Goal: Information Seeking & Learning: Learn about a topic

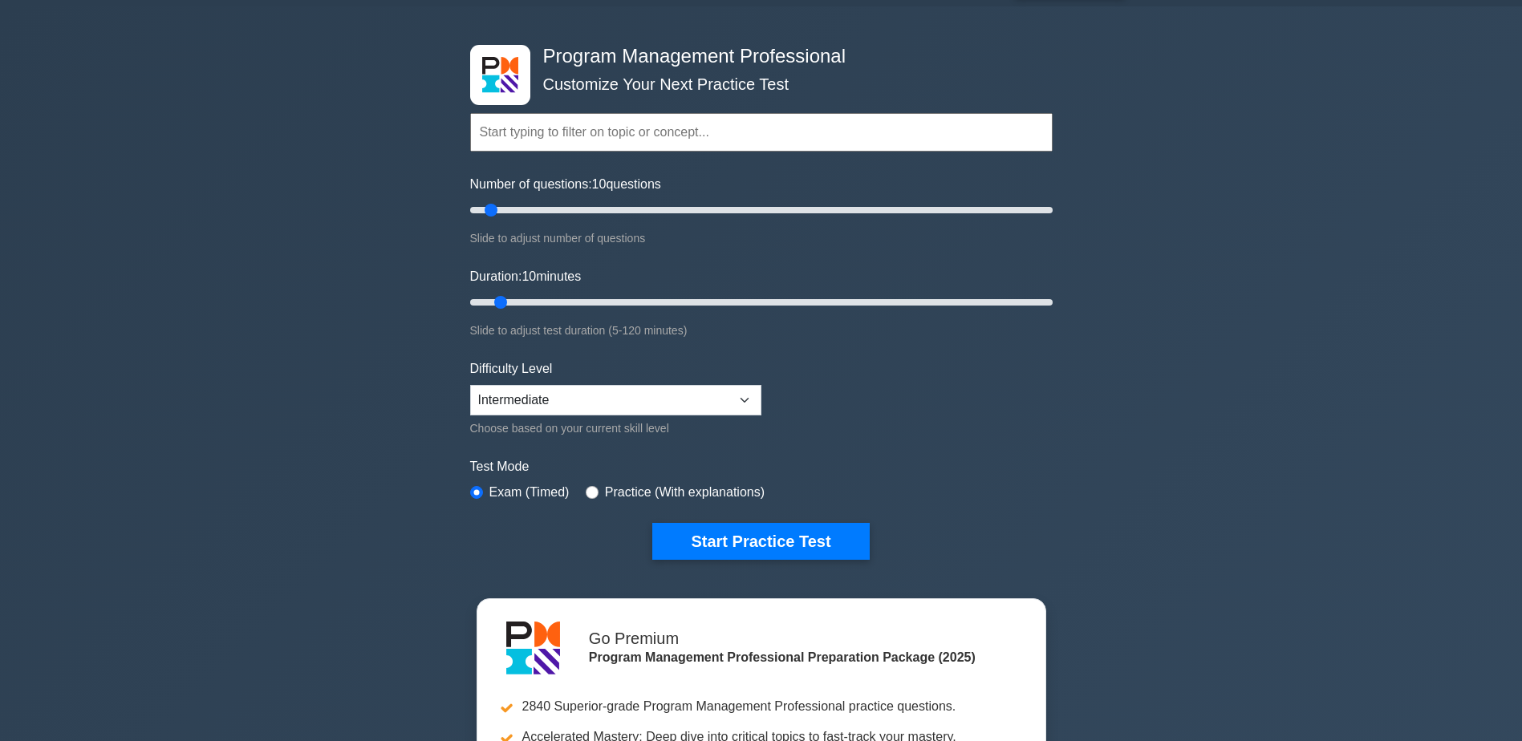
scroll to position [80, 0]
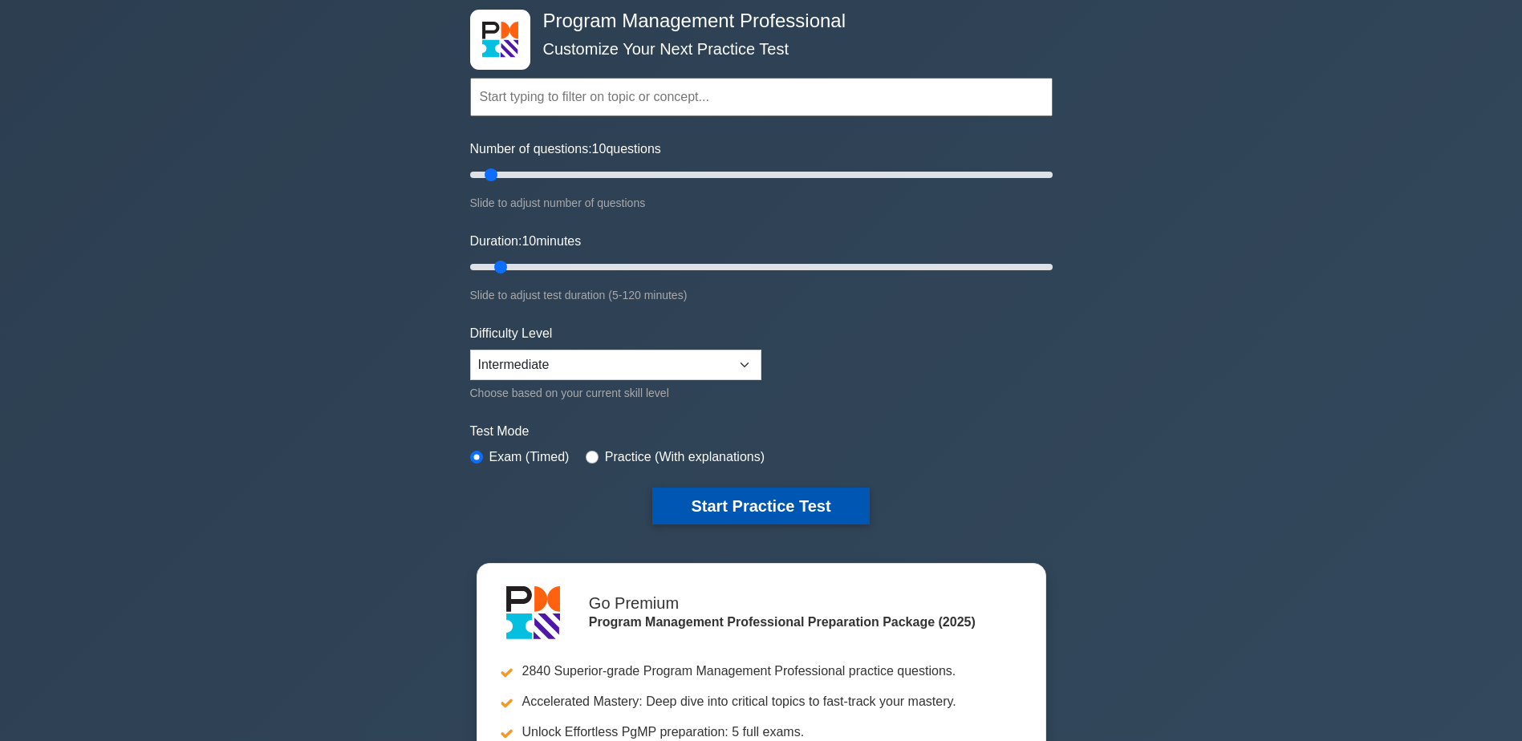
click at [780, 509] on button "Start Practice Test" at bounding box center [760, 506] width 217 height 37
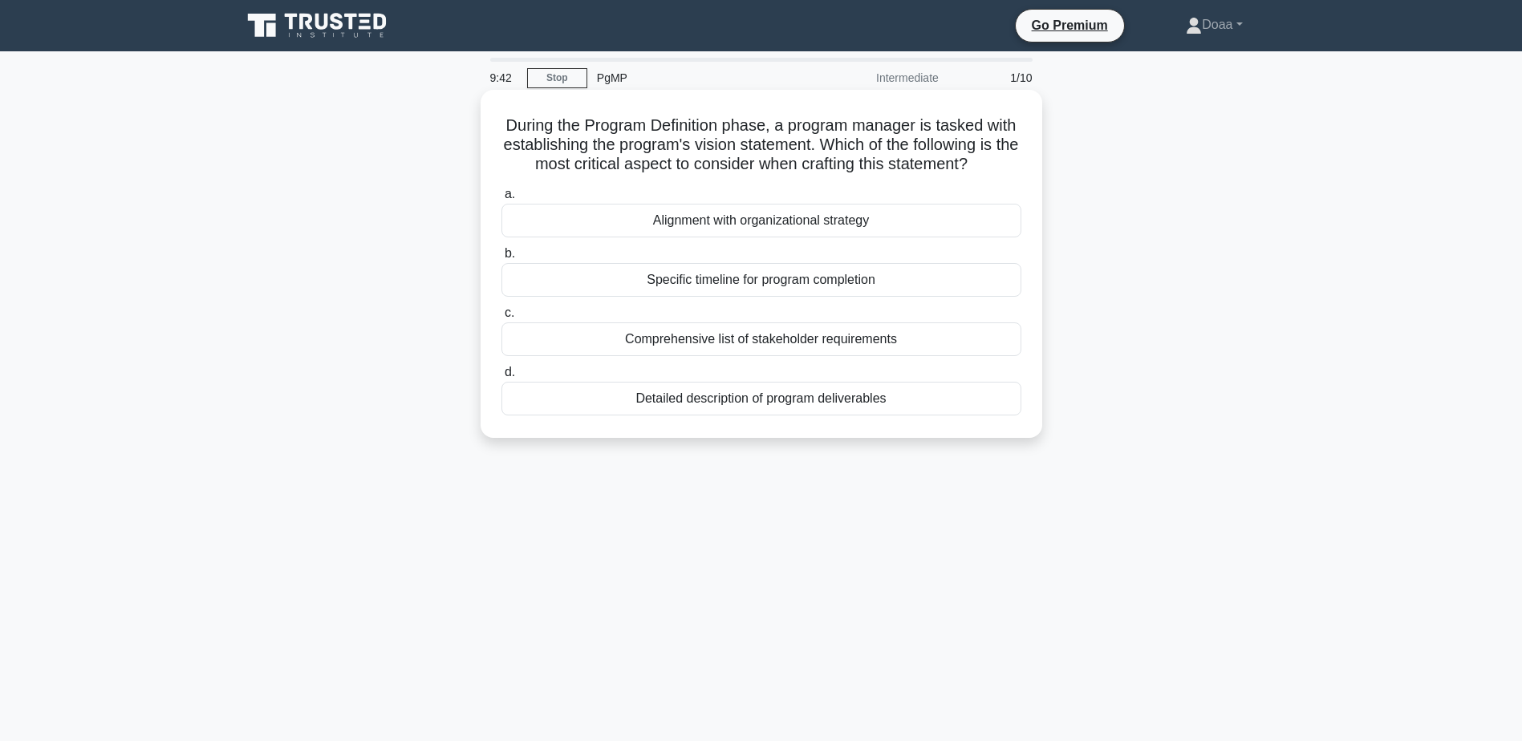
click at [801, 237] on div "Alignment with organizational strategy" at bounding box center [761, 221] width 520 height 34
click at [501, 200] on input "a. Alignment with organizational strategy" at bounding box center [501, 194] width 0 height 10
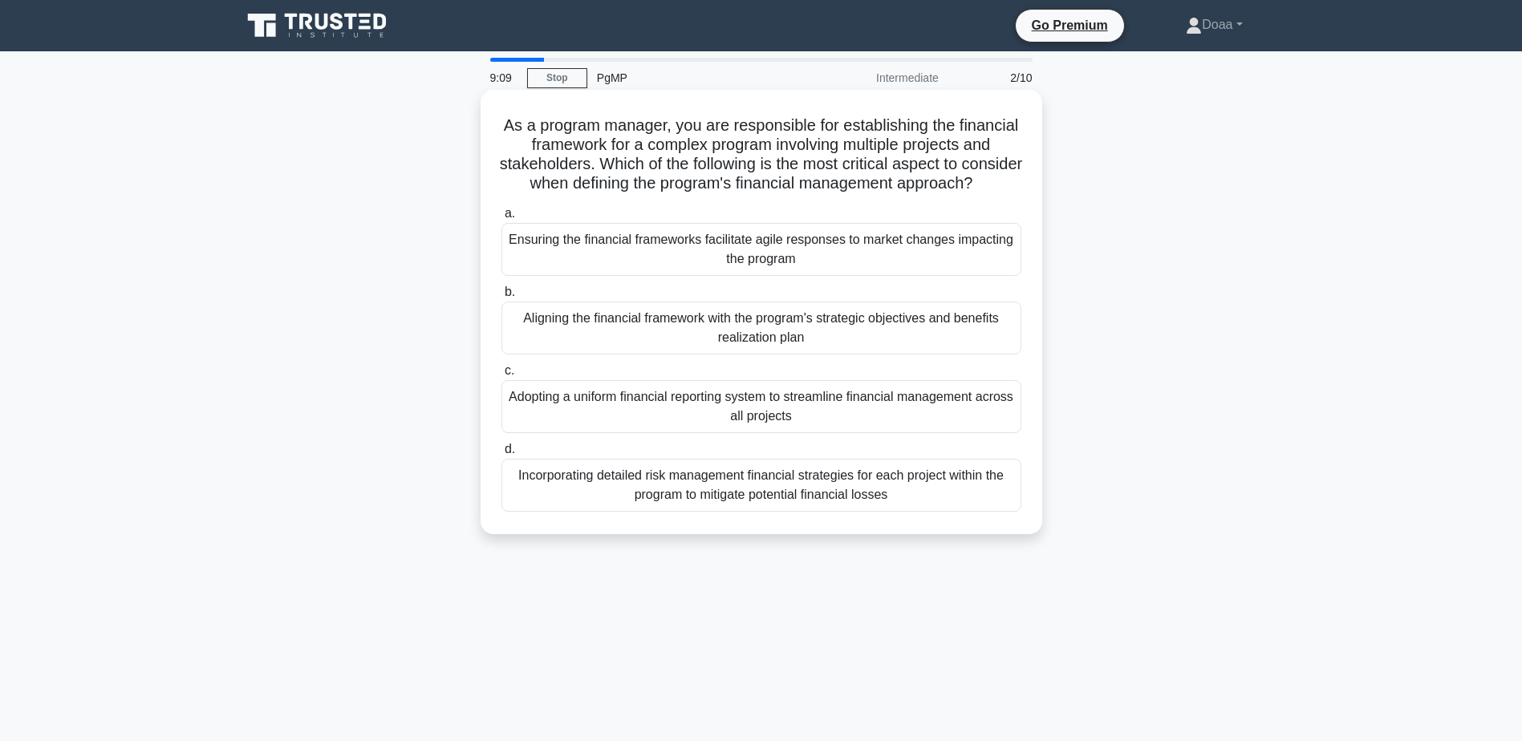
click at [790, 355] on div "Aligning the financial framework with the program's strategic objectives and be…" at bounding box center [761, 328] width 520 height 53
click at [501, 298] on input "b. Aligning the financial framework with the program's strategic objectives and…" at bounding box center [501, 292] width 0 height 10
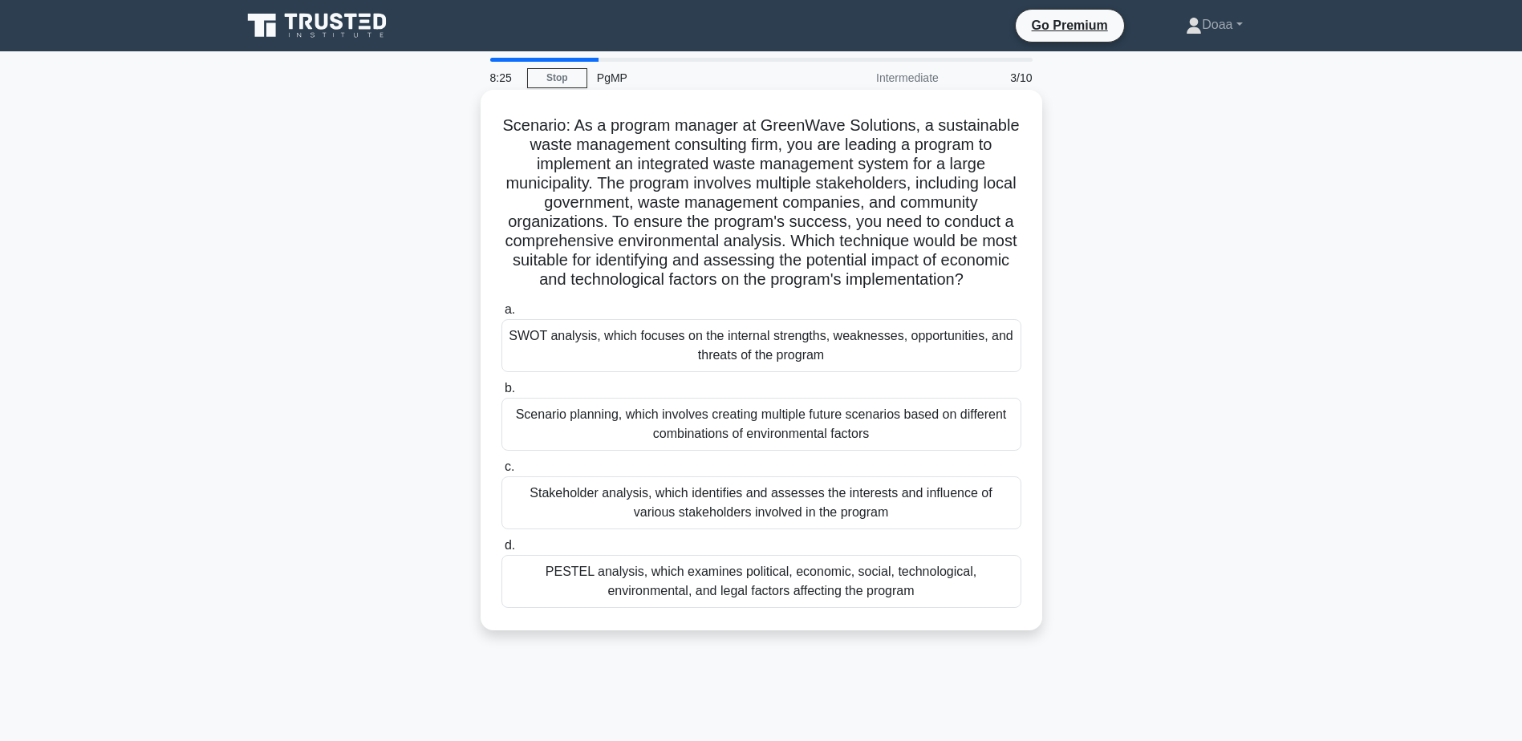
click at [793, 605] on div "PESTEL analysis, which examines political, economic, social, technological, env…" at bounding box center [761, 581] width 520 height 53
click at [501, 551] on input "[PERSON_NAME] analysis, which examines political, economic, social, technologic…" at bounding box center [501, 546] width 0 height 10
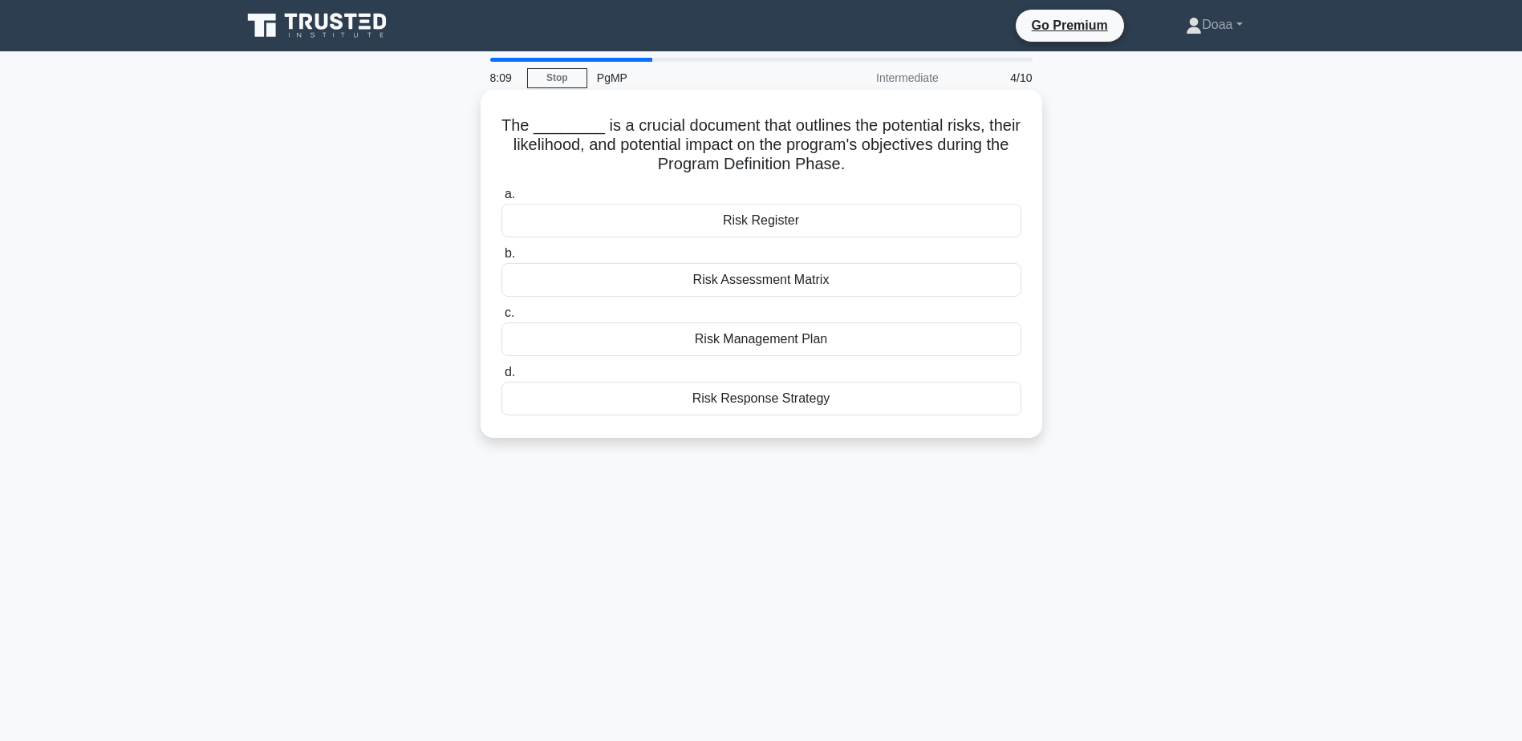
click at [801, 338] on div "Risk Management Plan" at bounding box center [761, 339] width 520 height 34
click at [501, 318] on input "c. Risk Management Plan" at bounding box center [501, 313] width 0 height 10
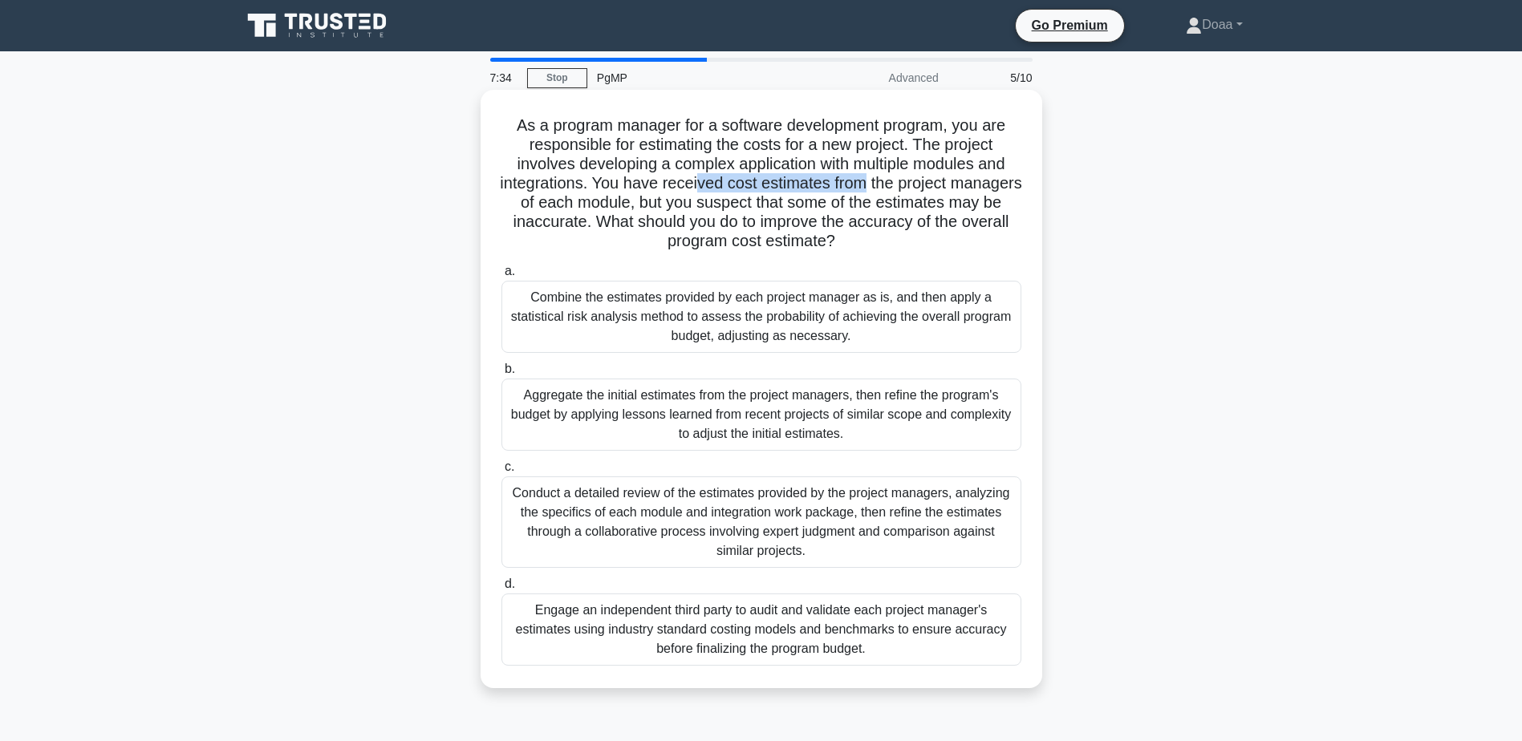
drag, startPoint x: 737, startPoint y: 188, endPoint x: 900, endPoint y: 189, distance: 162.8
click at [900, 189] on h5 "As a program manager for a software development program, you are responsible fo…" at bounding box center [761, 184] width 523 height 136
drag, startPoint x: 900, startPoint y: 189, endPoint x: 991, endPoint y: 201, distance: 91.5
click at [991, 201] on h5 "As a program manager for a software development program, you are responsible fo…" at bounding box center [761, 184] width 523 height 136
click at [805, 533] on div "Conduct a detailed review of the estimates provided by the project managers, an…" at bounding box center [761, 521] width 520 height 91
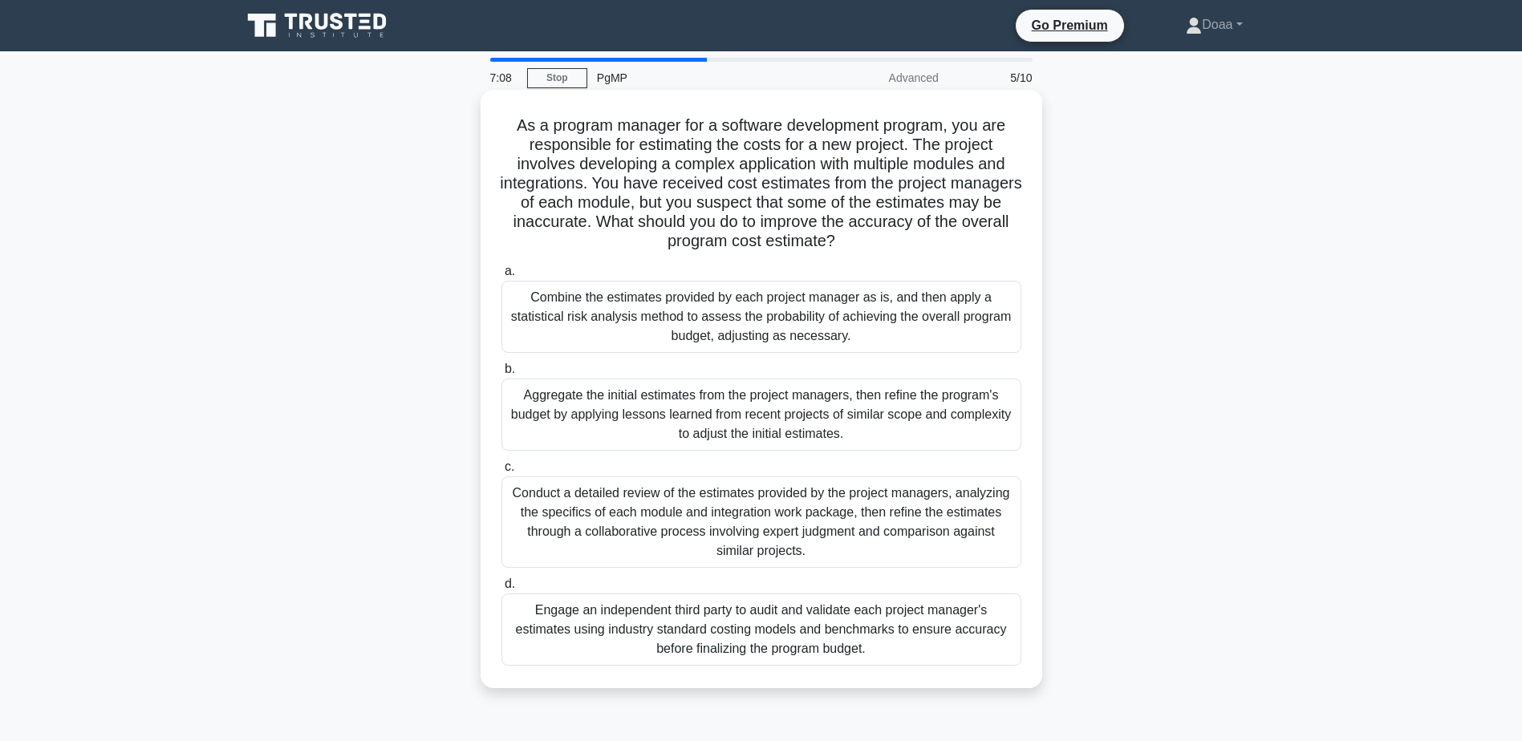
click at [501, 472] on input "c. Conduct a detailed review of the estimates provided by the project managers,…" at bounding box center [501, 467] width 0 height 10
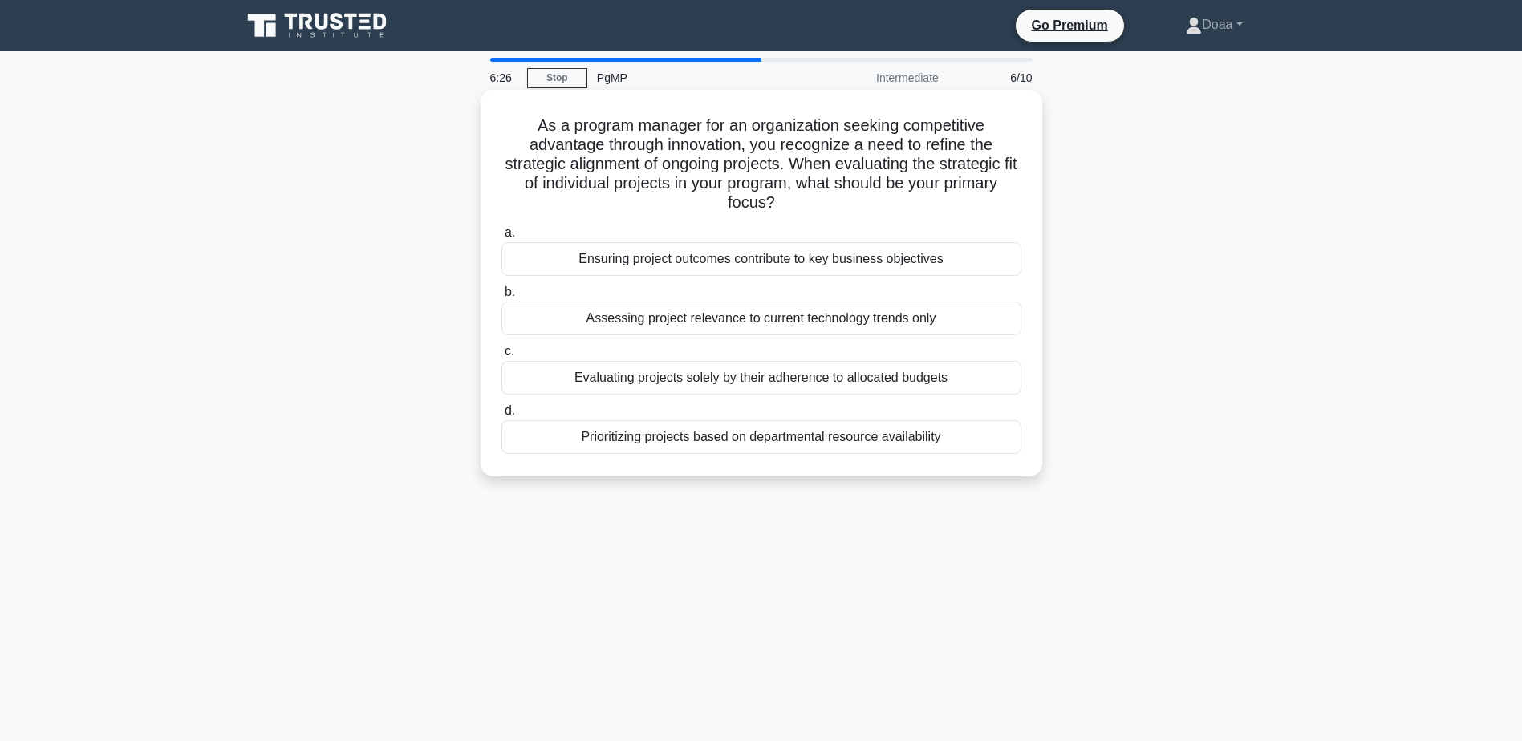
click at [772, 268] on div "Ensuring project outcomes contribute to key business objectives" at bounding box center [761, 259] width 520 height 34
click at [501, 238] on input "a. Ensuring project outcomes contribute to key business objectives" at bounding box center [501, 233] width 0 height 10
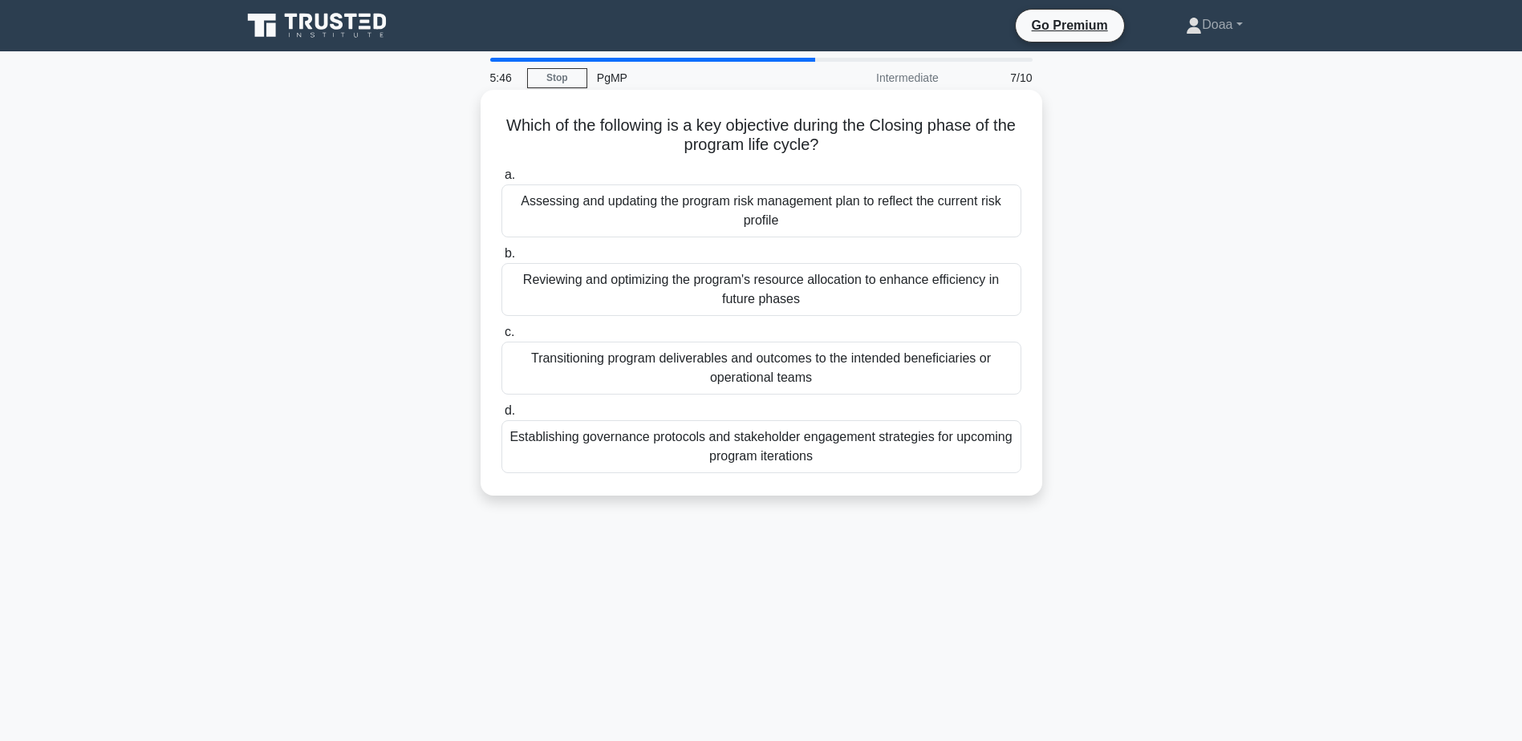
click at [828, 377] on div "Transitioning program deliverables and outcomes to the intended beneficiaries o…" at bounding box center [761, 368] width 520 height 53
click at [501, 338] on input "c. Transitioning program deliverables and outcomes to the intended beneficiarie…" at bounding box center [501, 332] width 0 height 10
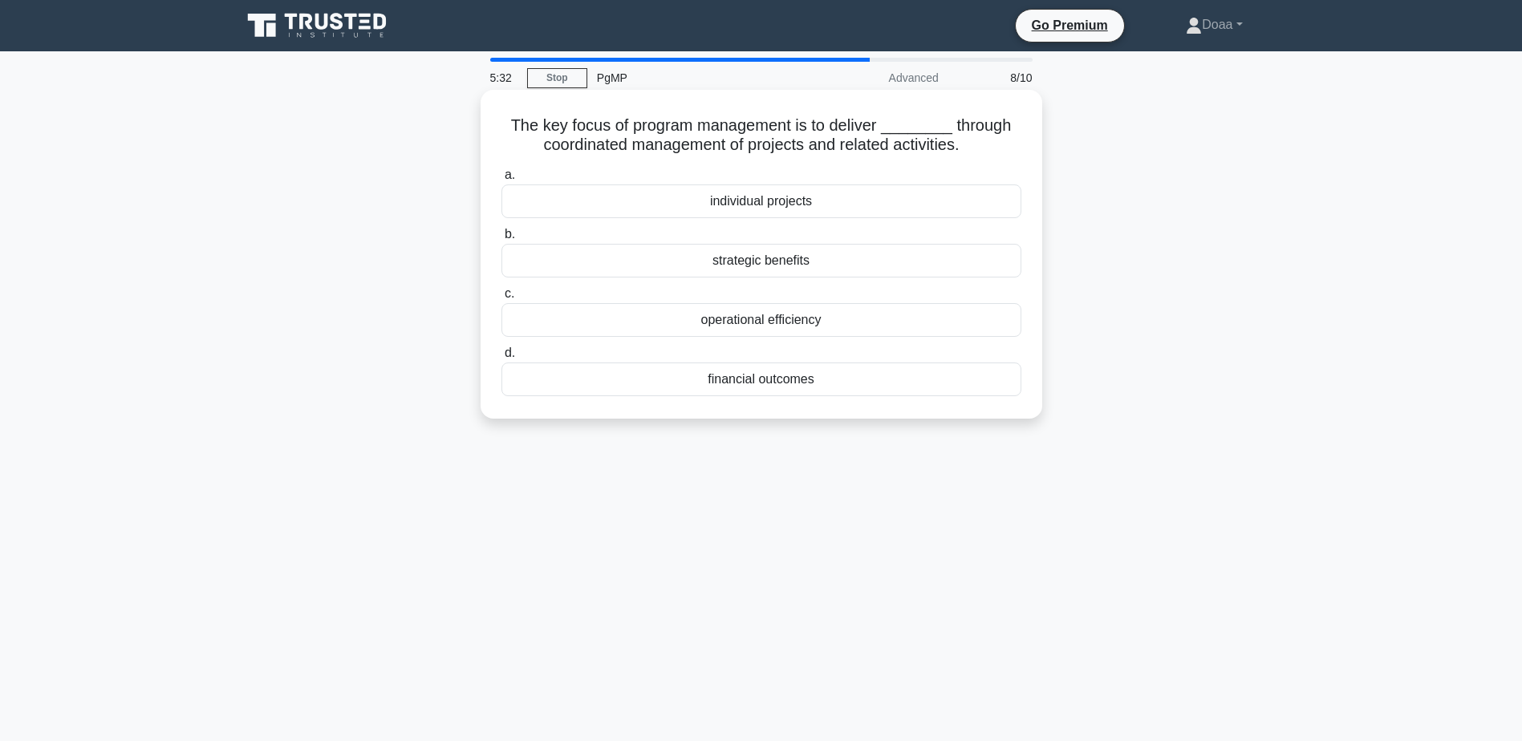
click at [758, 261] on div "strategic benefits" at bounding box center [761, 261] width 520 height 34
click at [501, 240] on input "b. strategic benefits" at bounding box center [501, 234] width 0 height 10
click at [798, 396] on div "Program Benefits Delivery" at bounding box center [761, 380] width 520 height 34
click at [501, 359] on input "d. Program Benefits Delivery" at bounding box center [501, 353] width 0 height 10
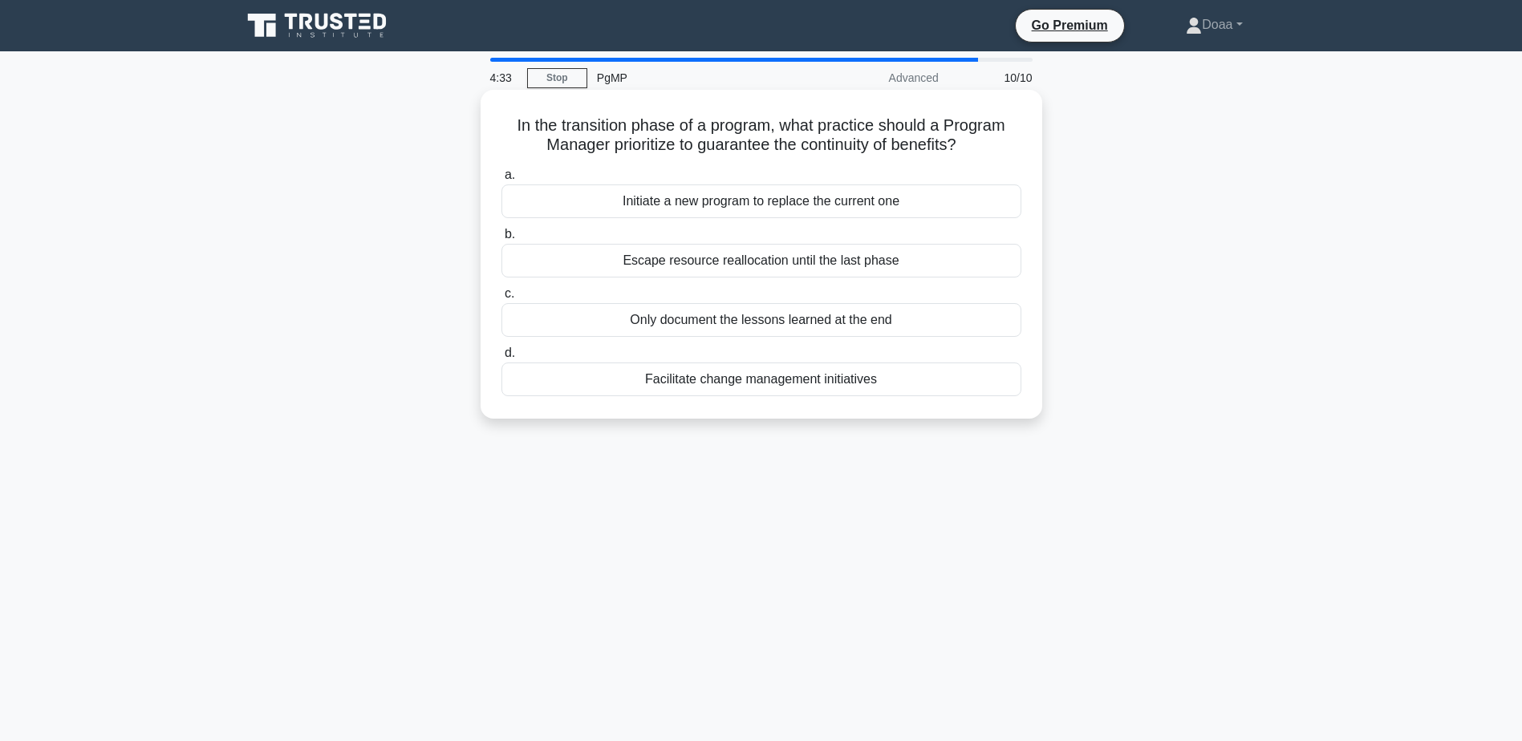
click at [736, 209] on div "Initiate a new program to replace the current one" at bounding box center [761, 201] width 520 height 34
click at [501, 180] on input "a. Initiate a new program to replace the current one" at bounding box center [501, 175] width 0 height 10
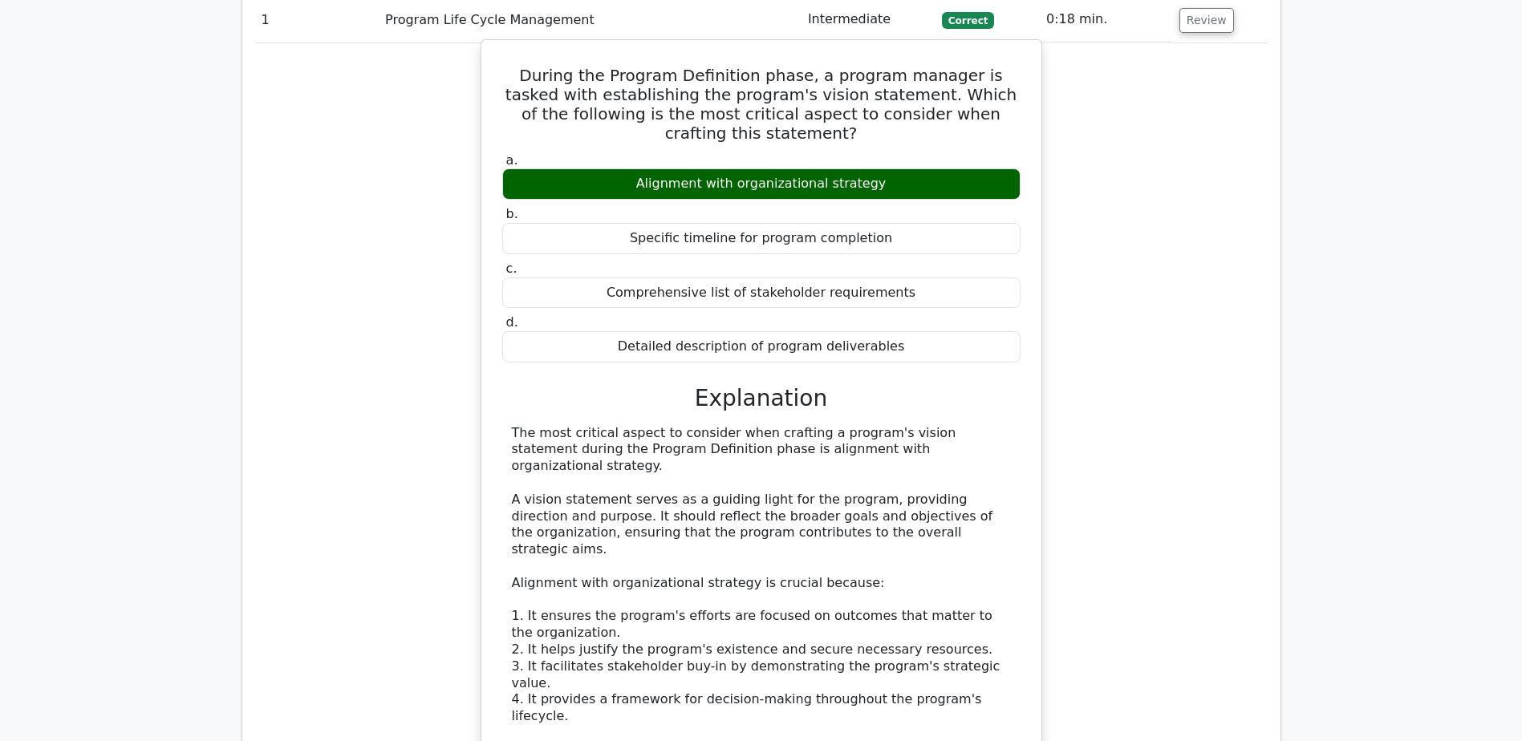
scroll to position [1444, 0]
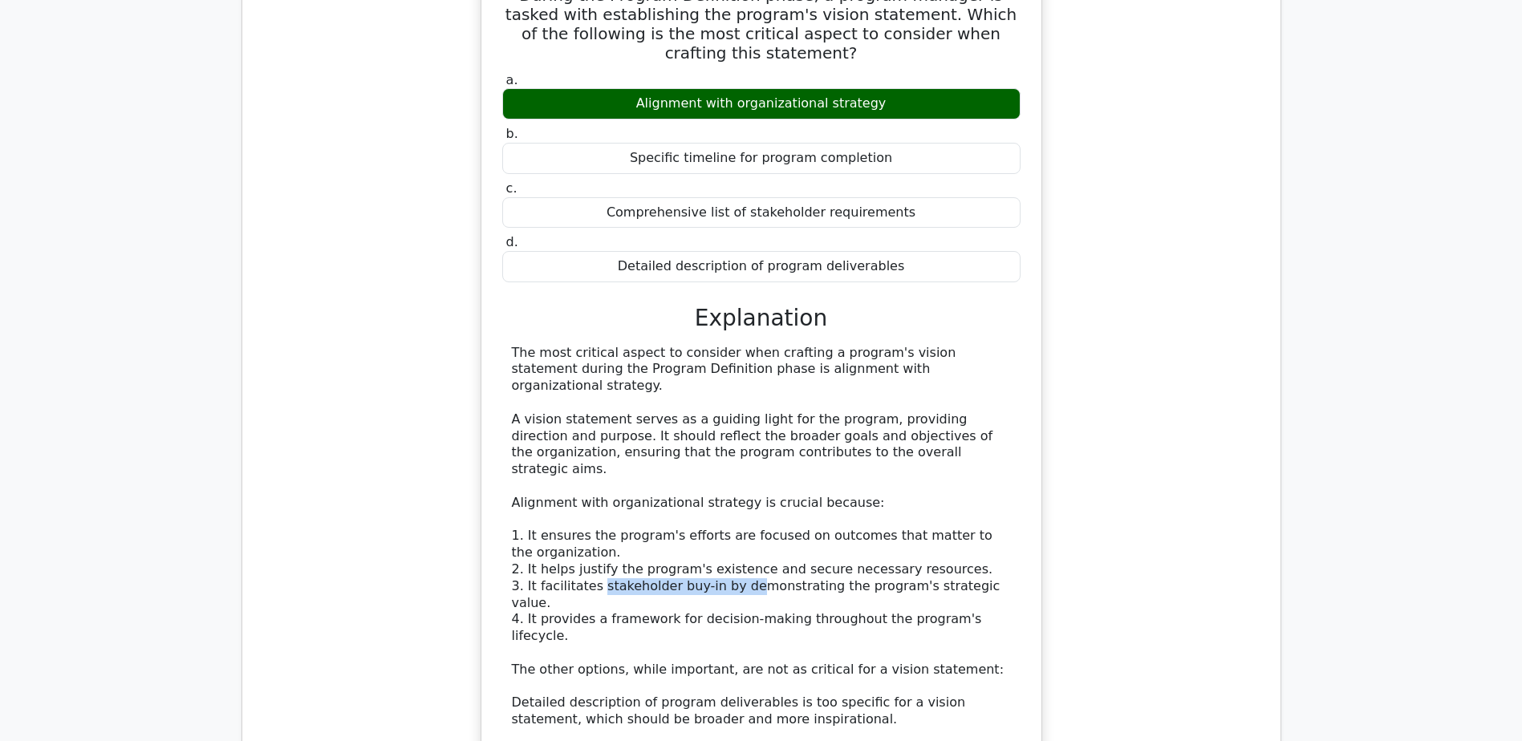
drag, startPoint x: 595, startPoint y: 478, endPoint x: 735, endPoint y: 481, distance: 139.6
click at [735, 481] on div "The most critical aspect to consider when crafting a program's vision statement…" at bounding box center [761, 628] width 499 height 567
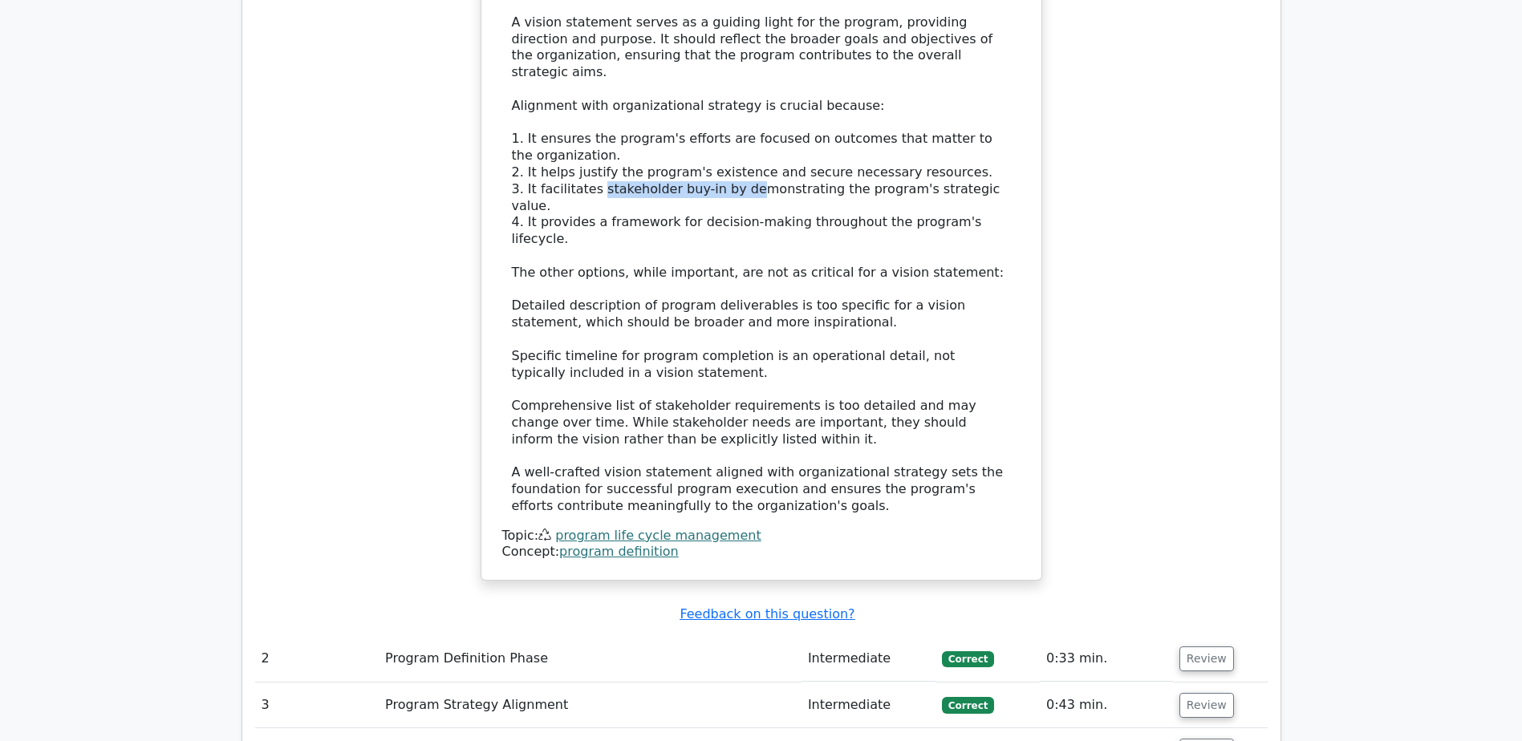
scroll to position [1925, 0]
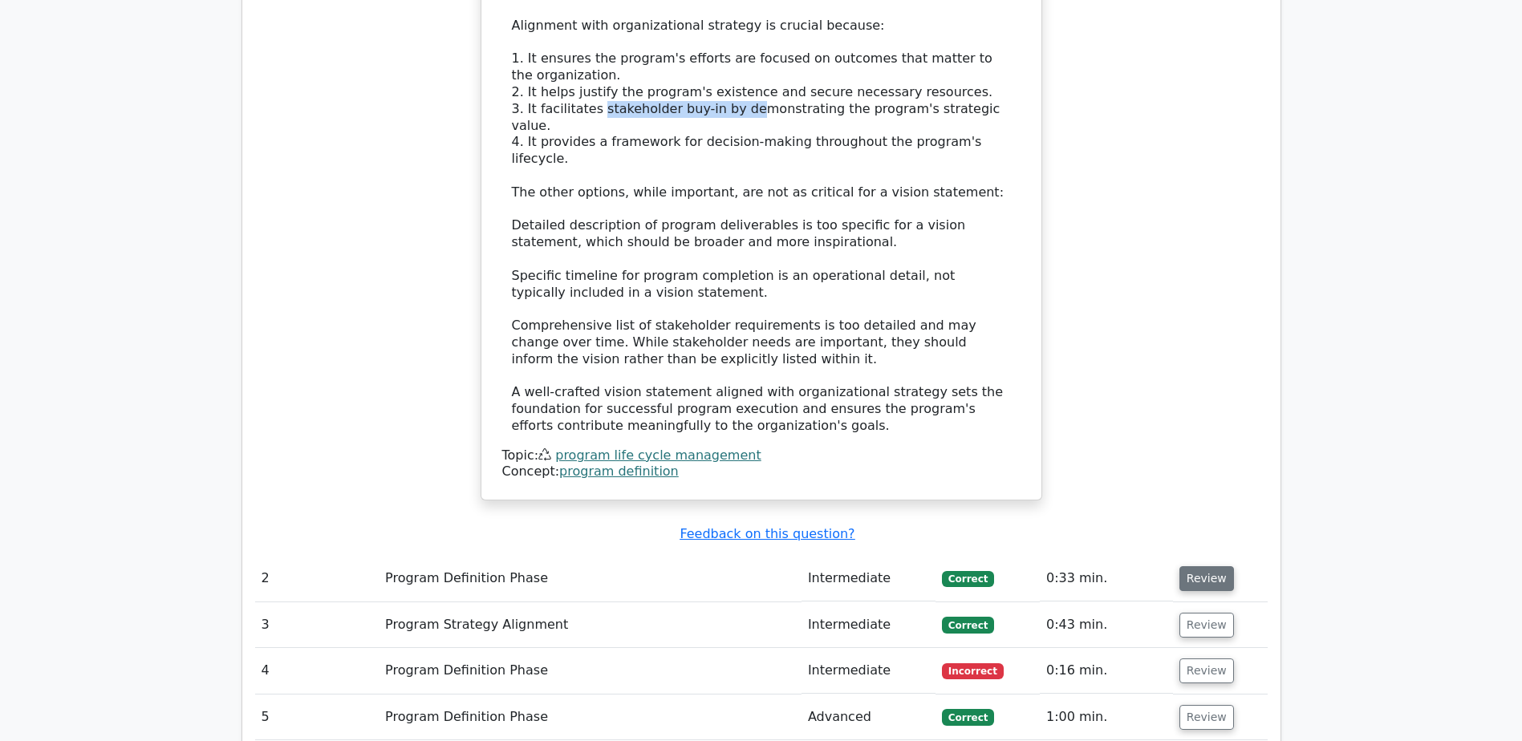
click at [1195, 566] on button "Review" at bounding box center [1206, 578] width 55 height 25
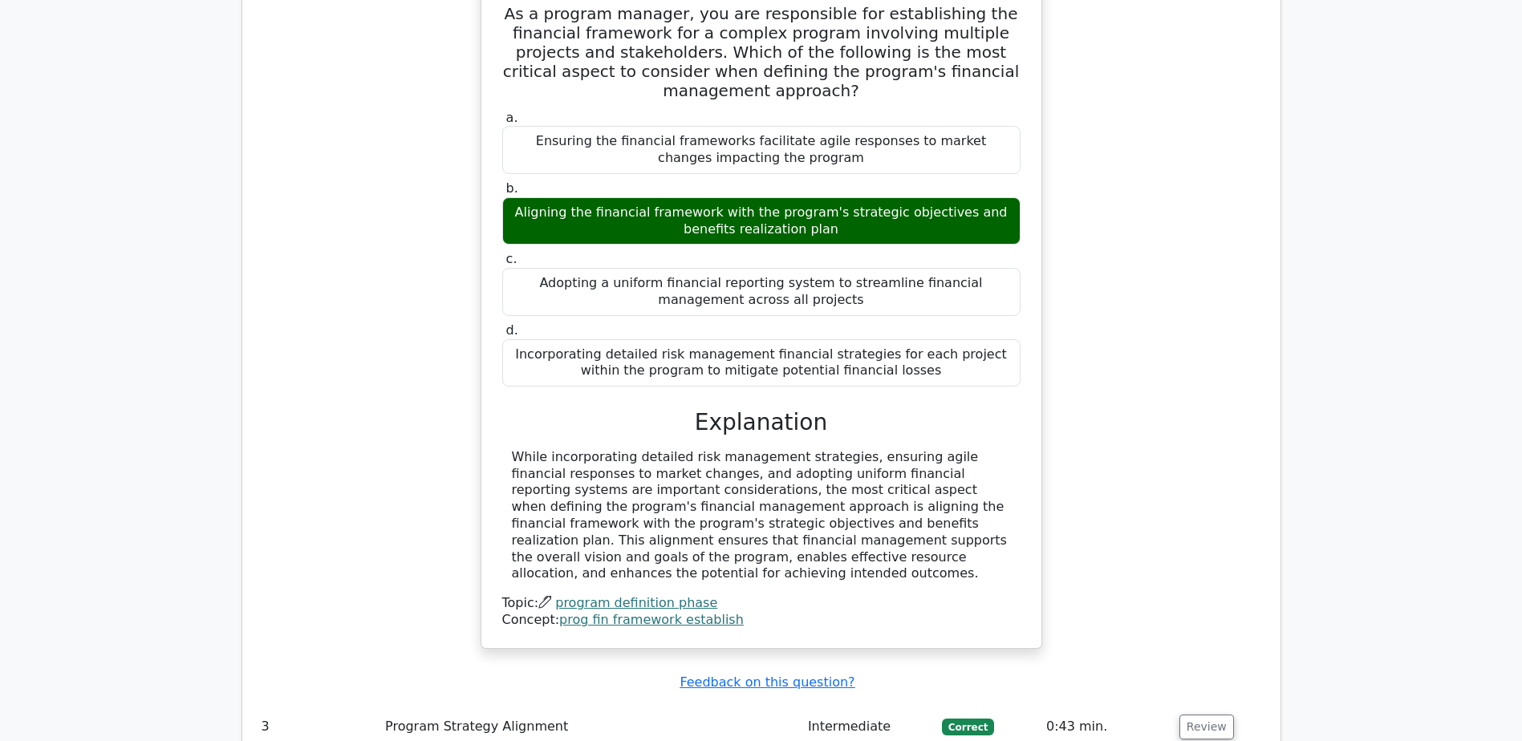
scroll to position [2567, 0]
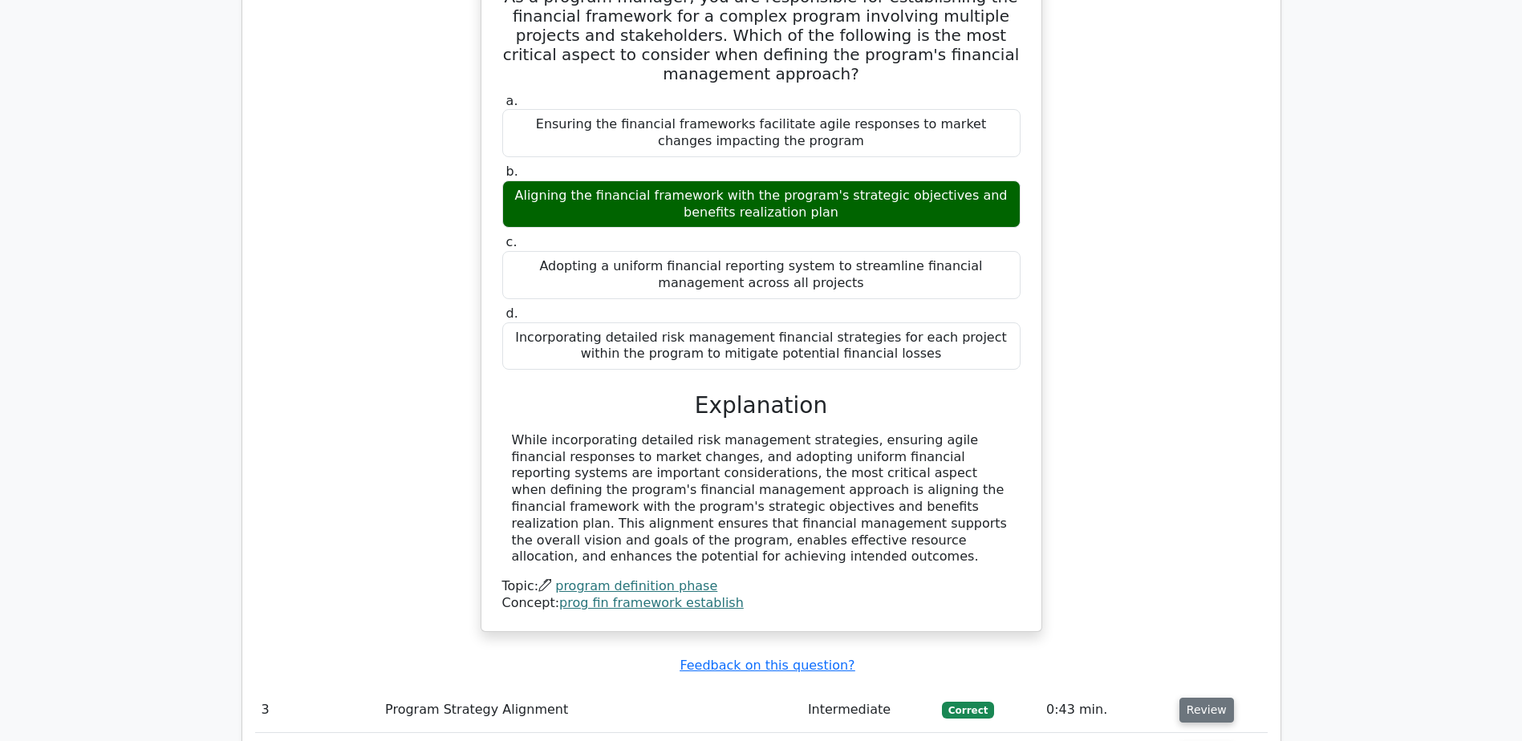
click at [1198, 698] on button "Review" at bounding box center [1206, 710] width 55 height 25
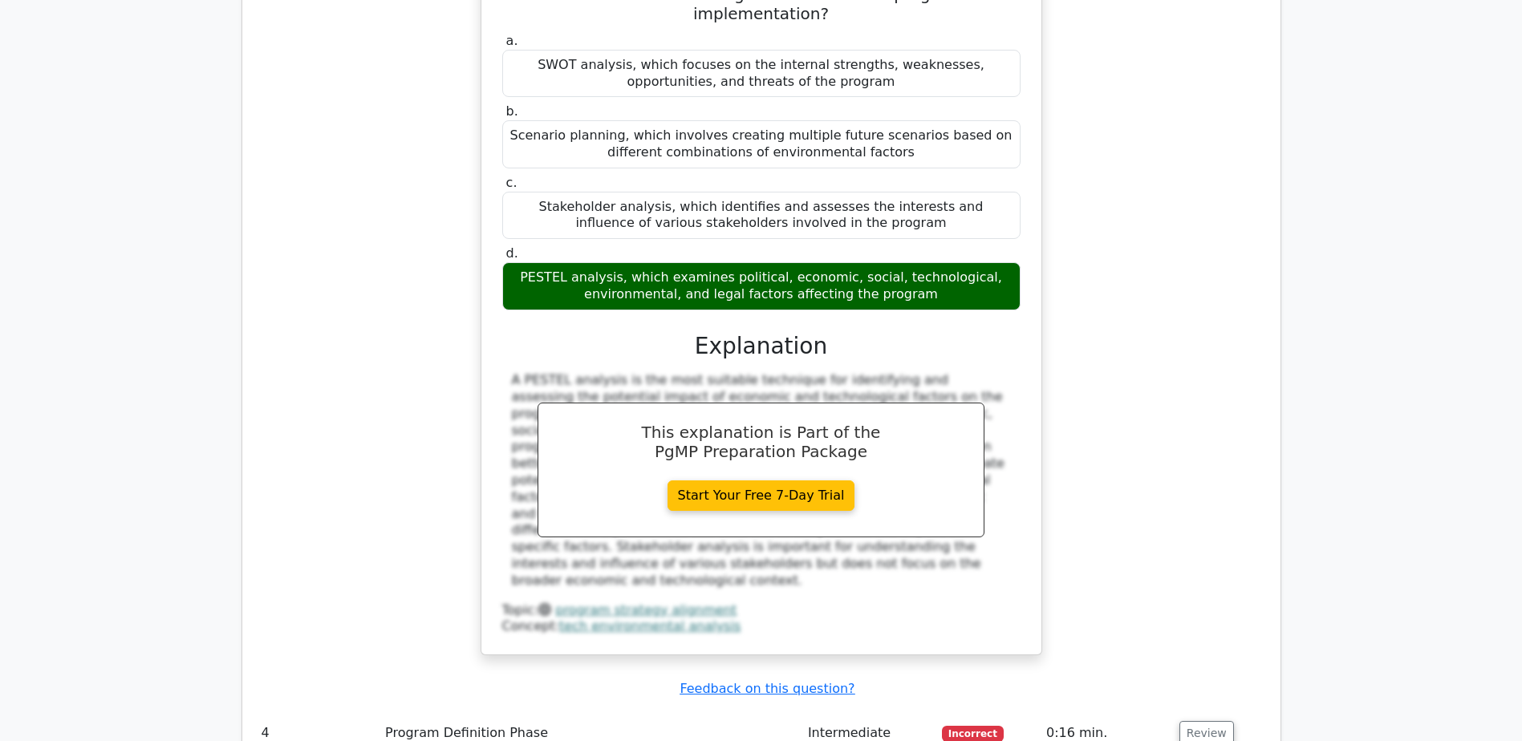
scroll to position [3529, 0]
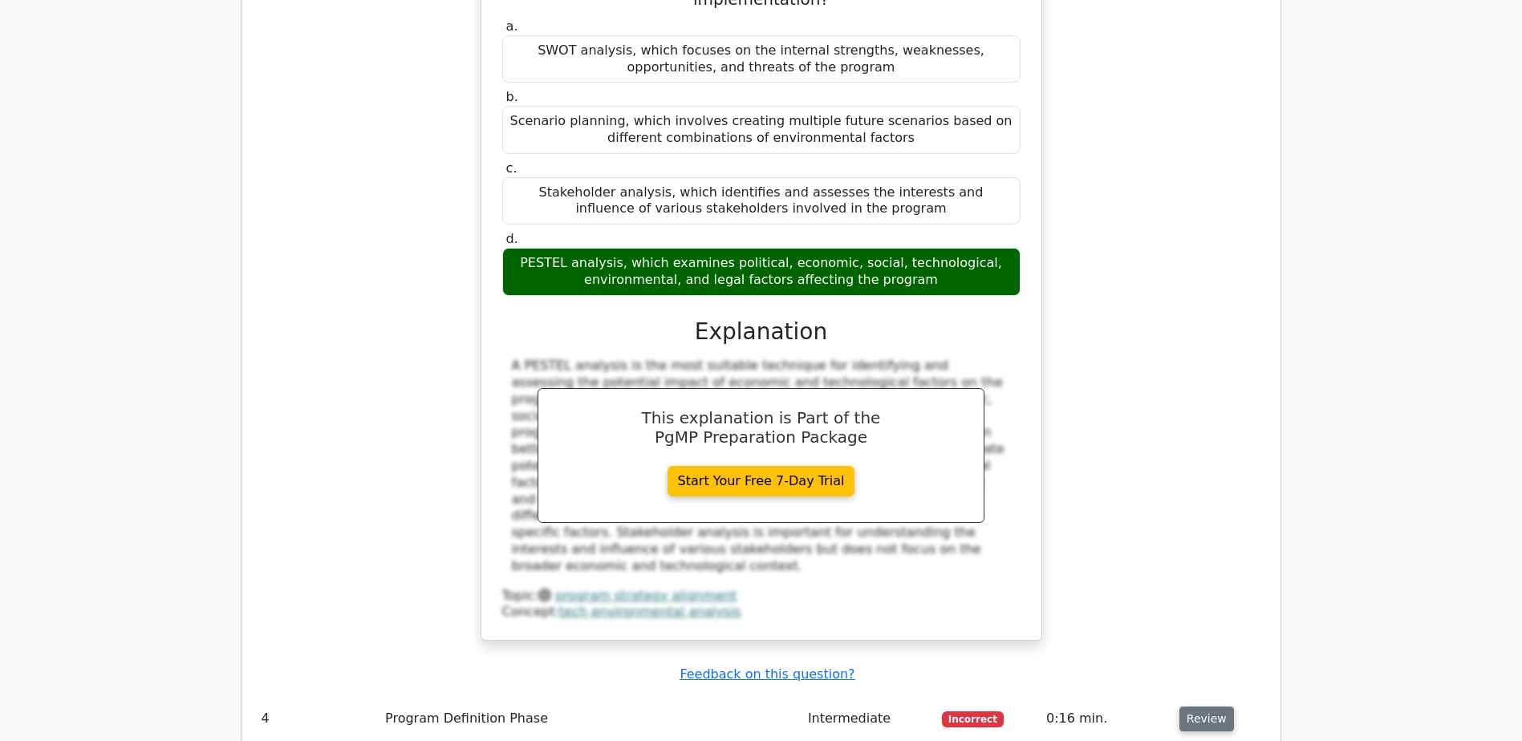
click at [1190, 707] on button "Review" at bounding box center [1206, 719] width 55 height 25
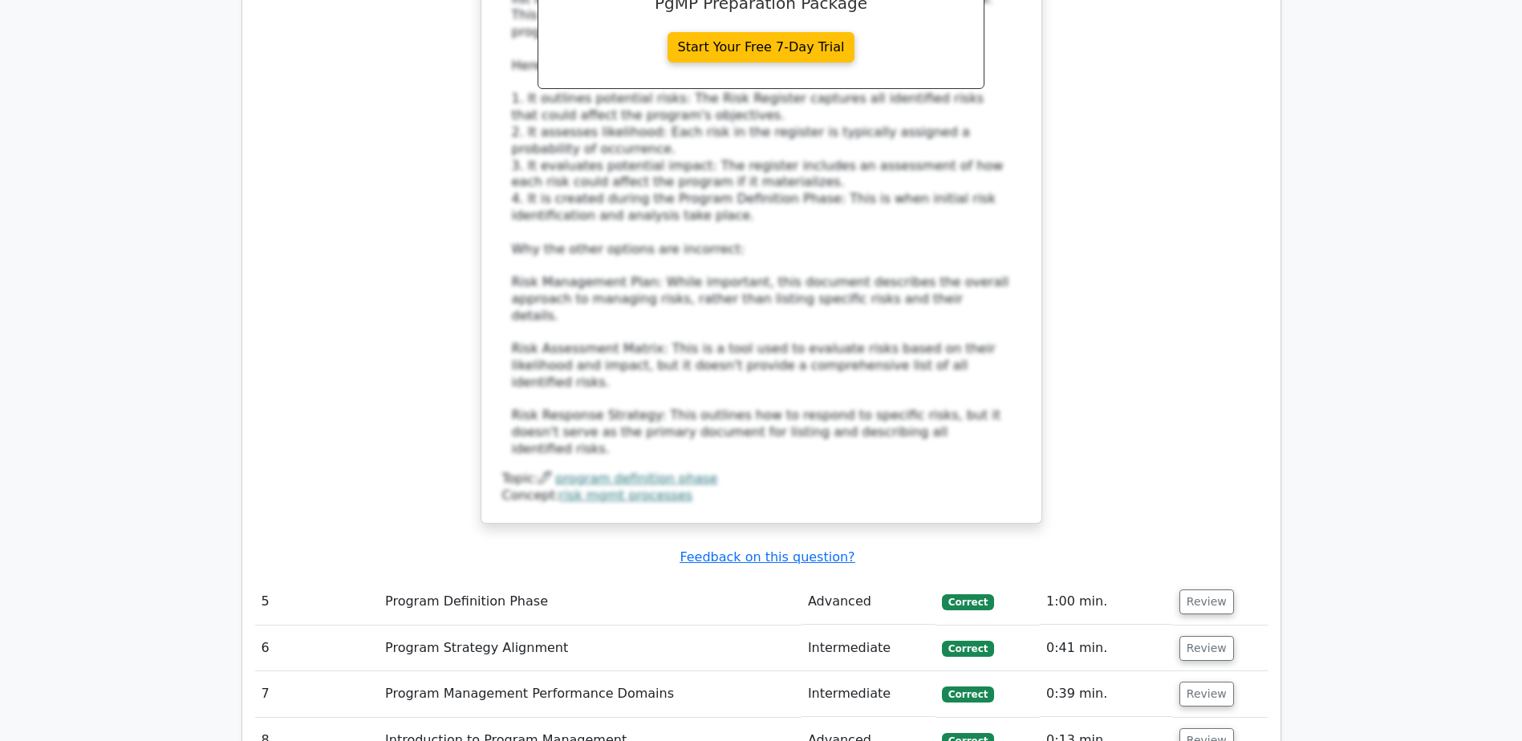
scroll to position [4733, 0]
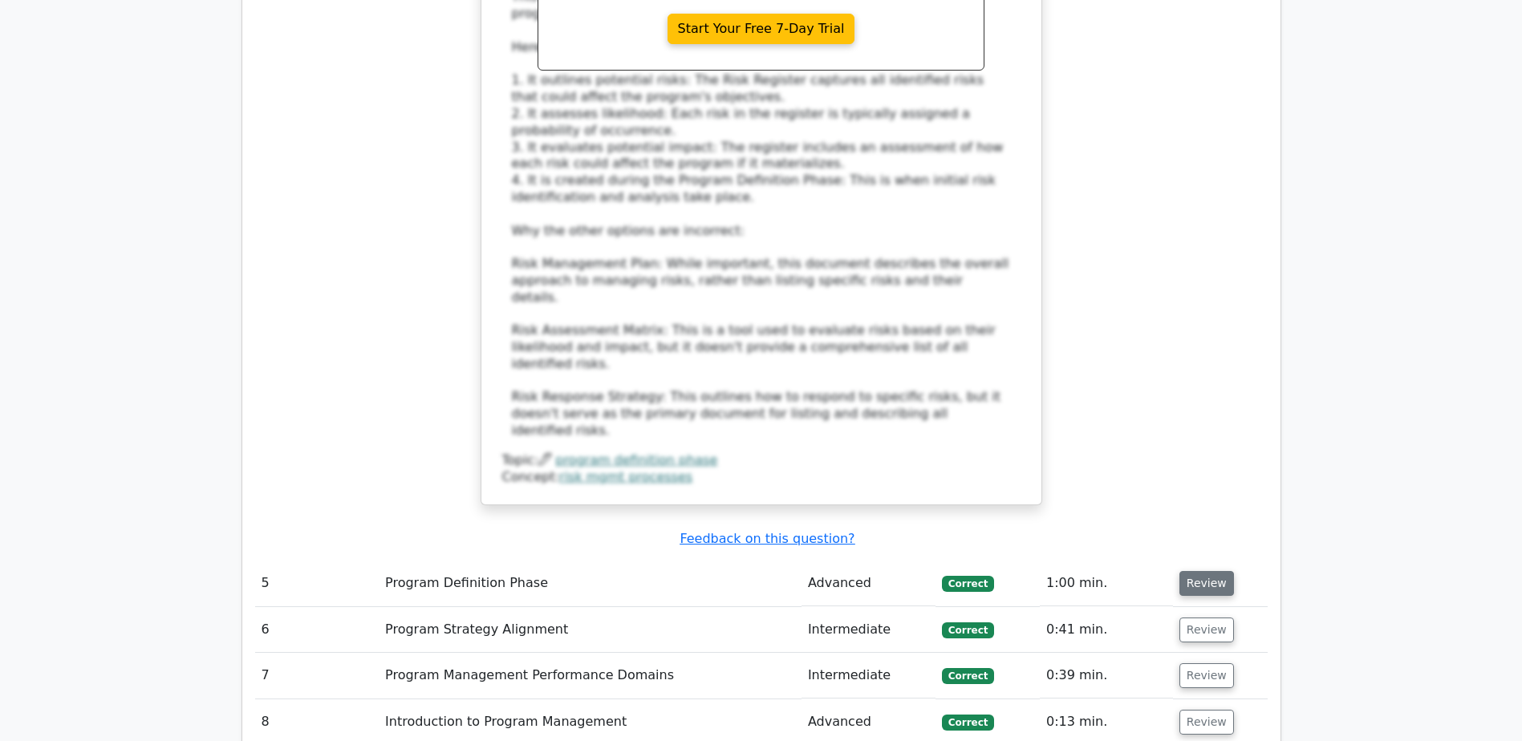
click at [1205, 571] on button "Review" at bounding box center [1206, 583] width 55 height 25
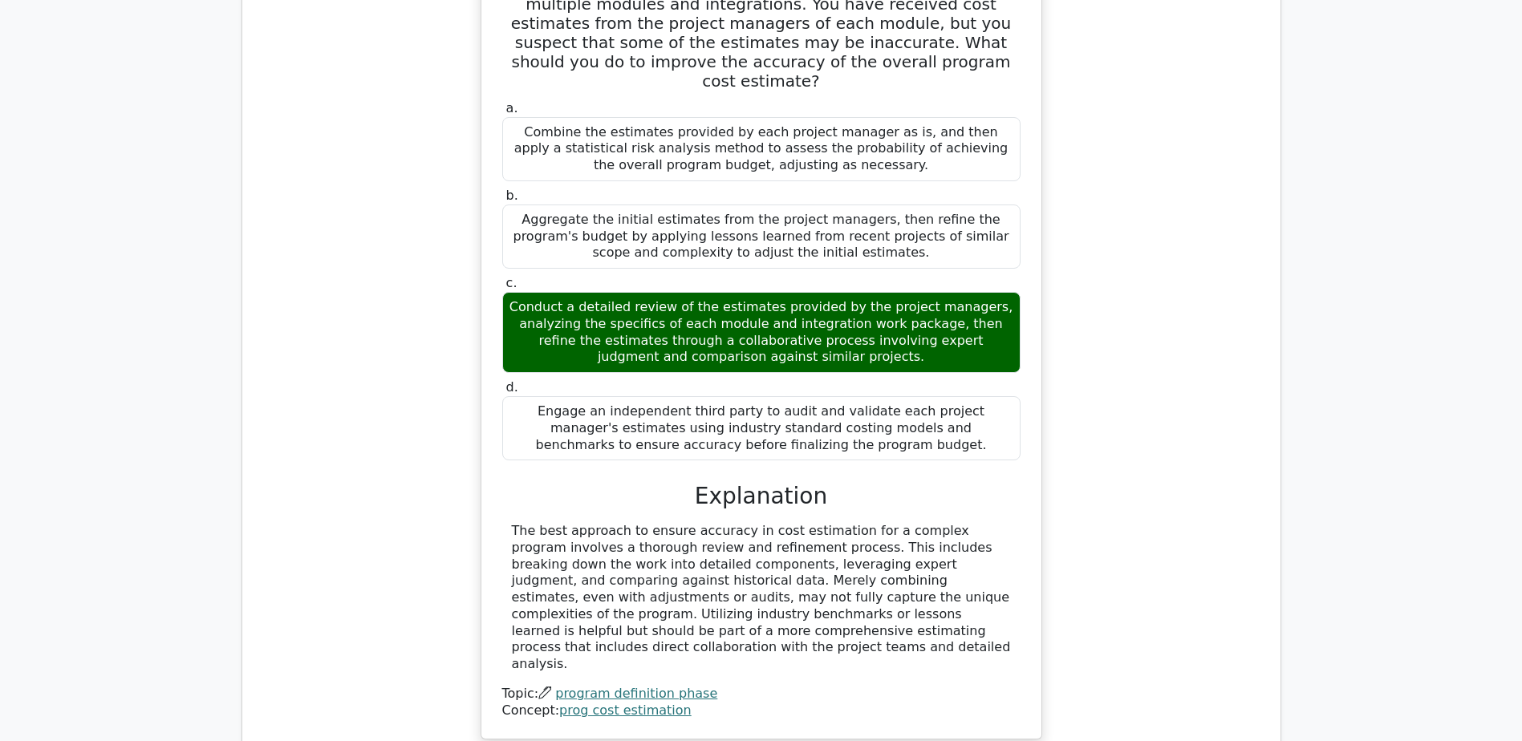
scroll to position [5455, 0]
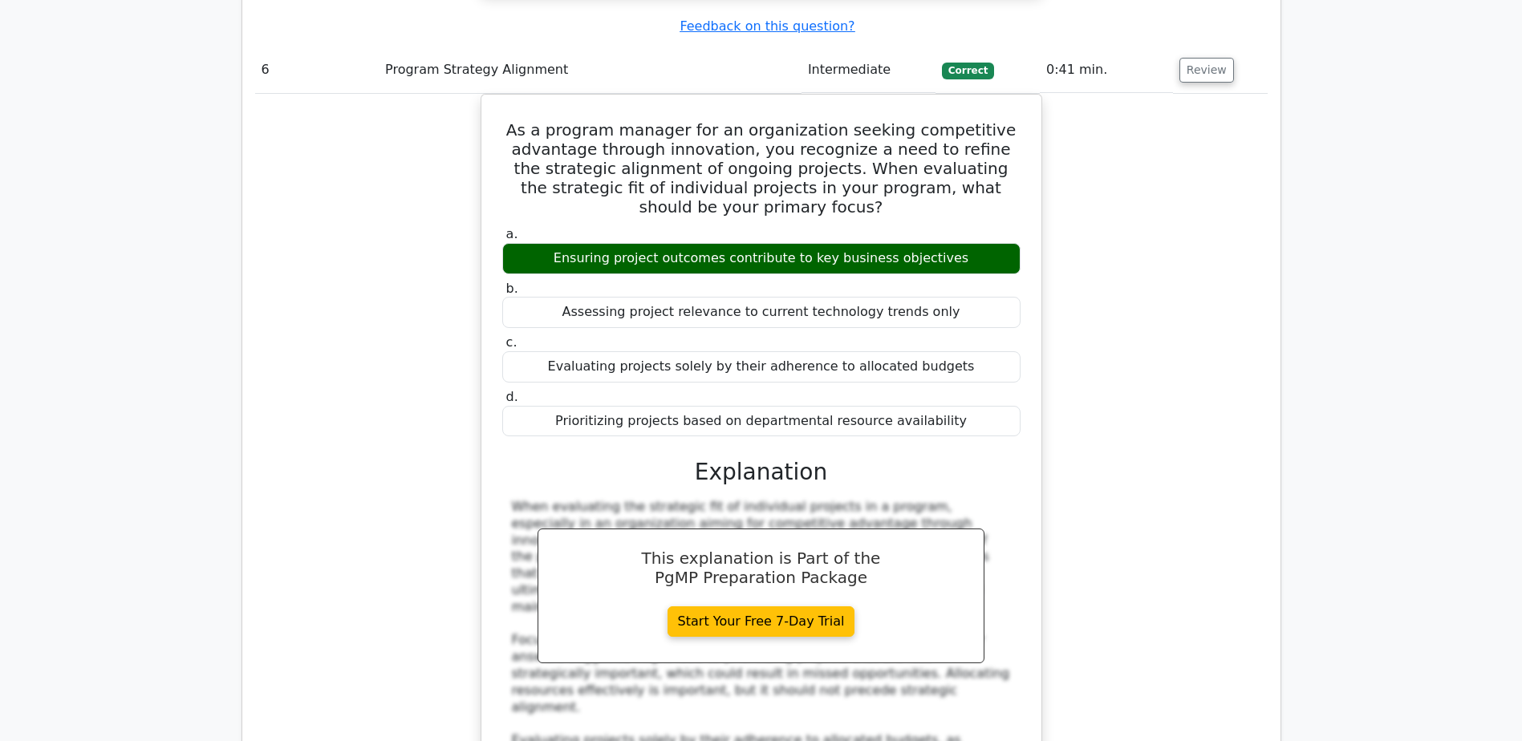
scroll to position [6417, 0]
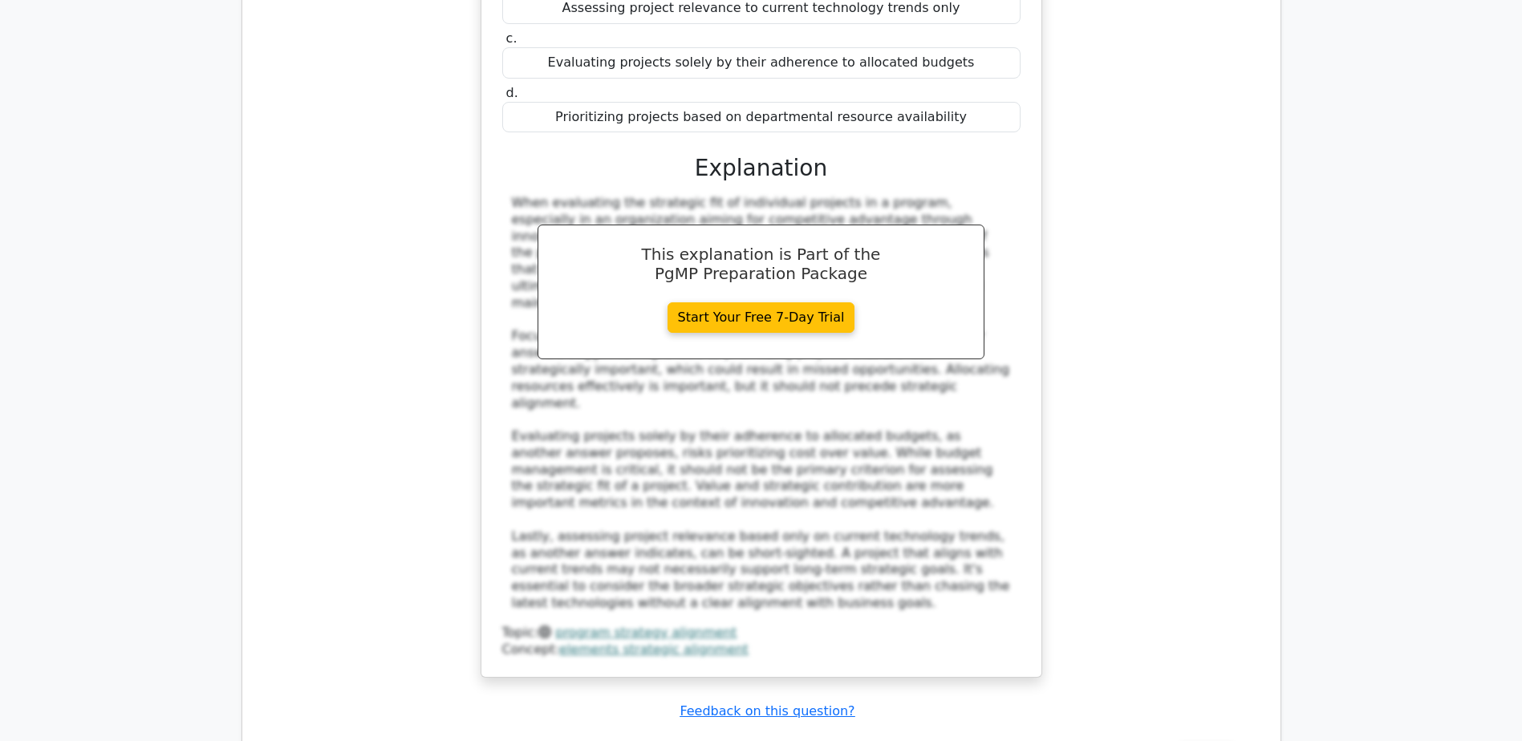
scroll to position [6578, 0]
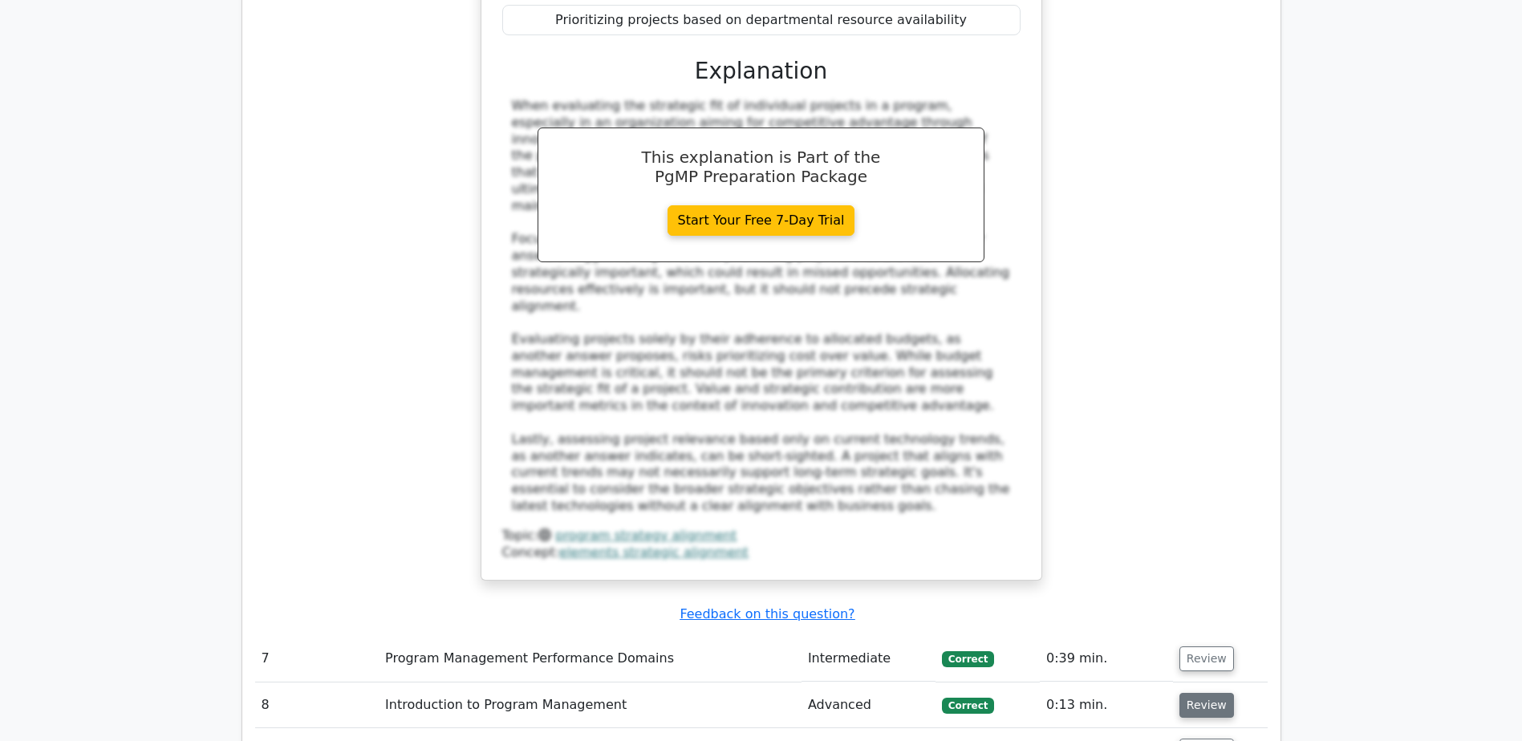
click at [1196, 693] on button "Review" at bounding box center [1206, 705] width 55 height 25
click at [1214, 647] on button "Review" at bounding box center [1206, 659] width 55 height 25
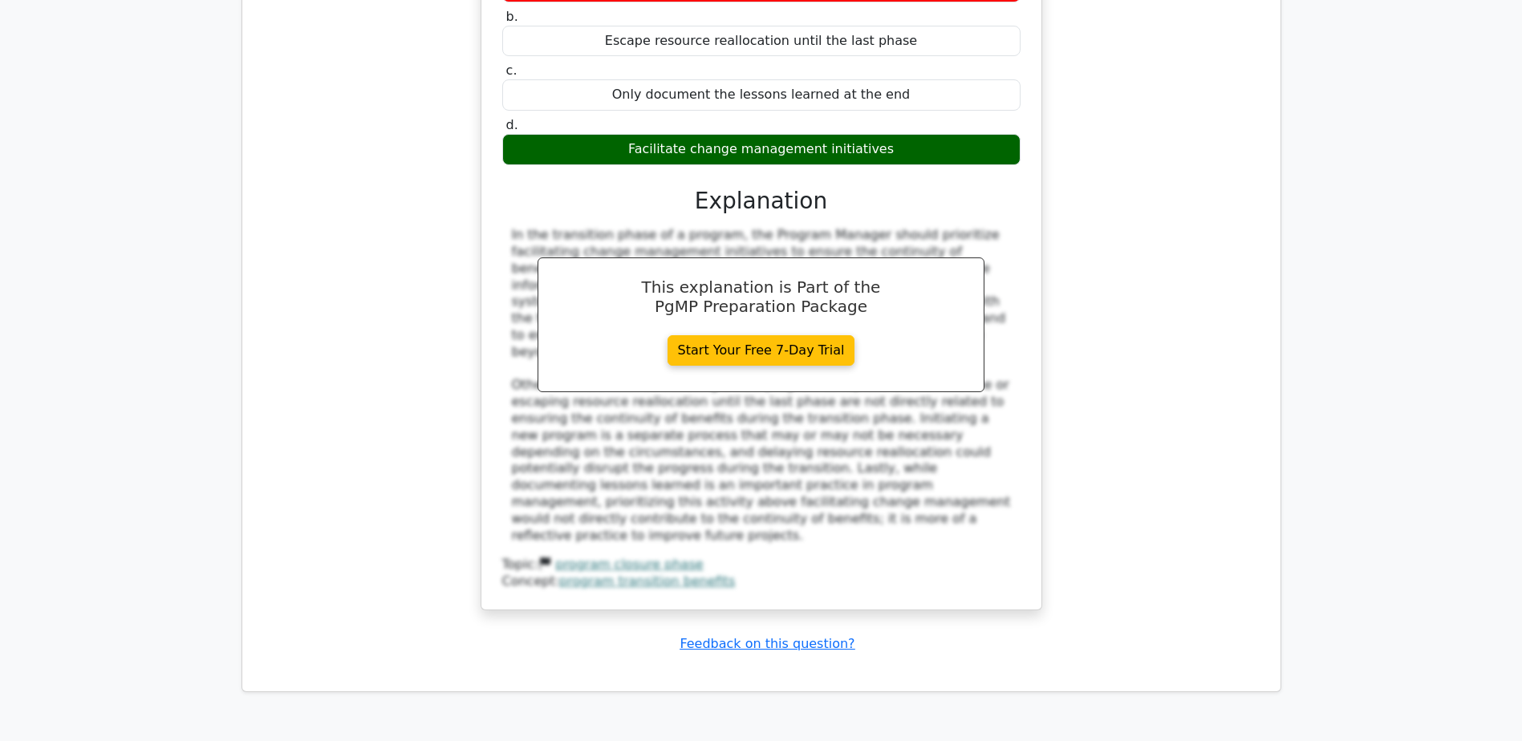
scroll to position [10027, 0]
